Goal: Use online tool/utility: Utilize a website feature to perform a specific function

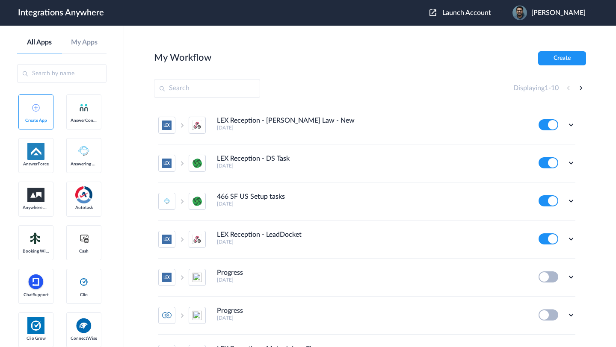
click at [472, 11] on span "Launch Account" at bounding box center [466, 12] width 49 height 7
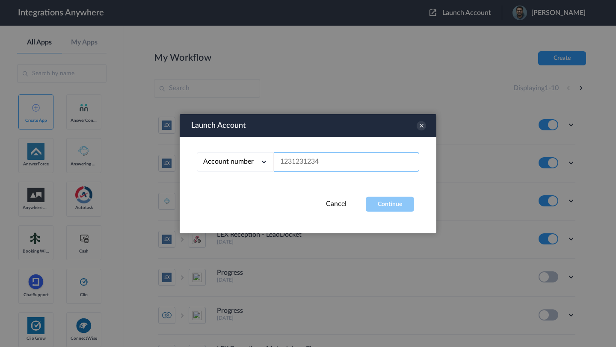
click at [302, 165] on input "text" at bounding box center [346, 162] width 145 height 19
paste input "8772300928"
type input "8772300928"
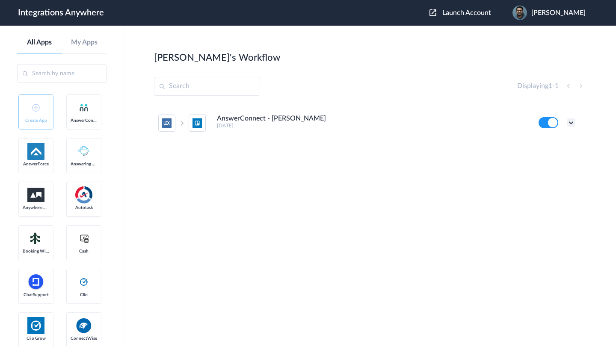
click at [570, 124] on icon at bounding box center [571, 122] width 9 height 9
click at [544, 144] on link "Edit" at bounding box center [536, 142] width 21 height 6
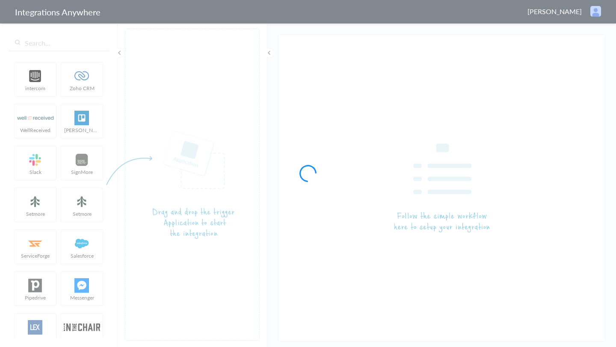
type input "AnswerConnect - [PERSON_NAME]"
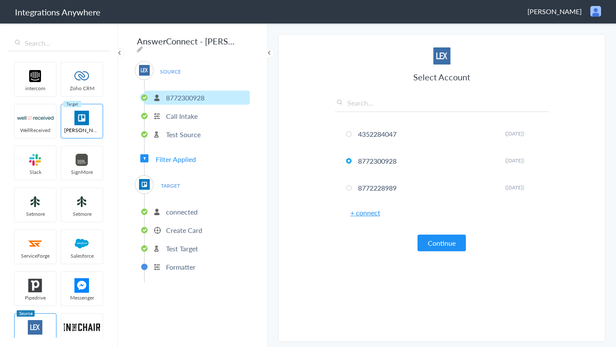
click at [192, 227] on p "Create Card" at bounding box center [184, 230] width 36 height 10
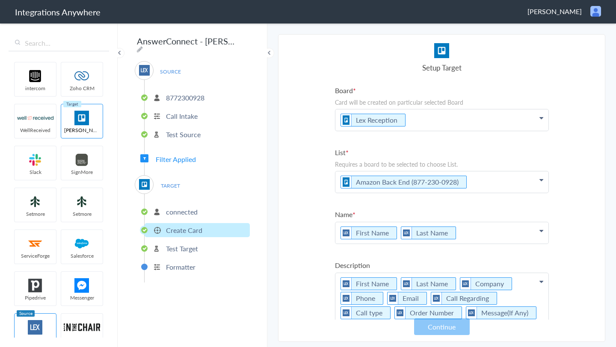
click at [188, 245] on p "Test Target" at bounding box center [182, 249] width 32 height 10
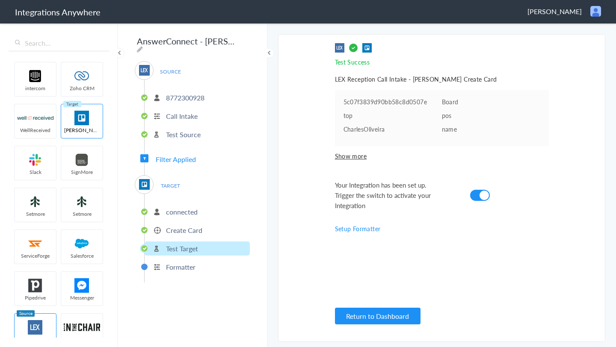
click at [185, 154] on span "Filter Applied" at bounding box center [176, 159] width 40 height 10
